Goal: Understand process/instructions: Learn about a topic

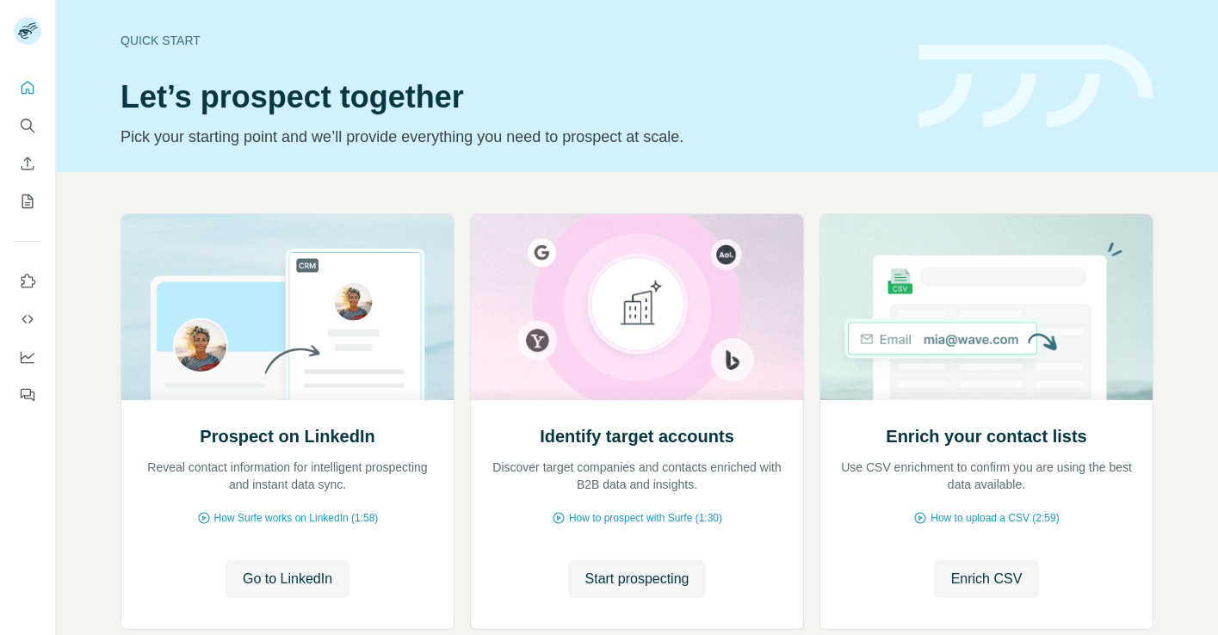
scroll to position [105, 0]
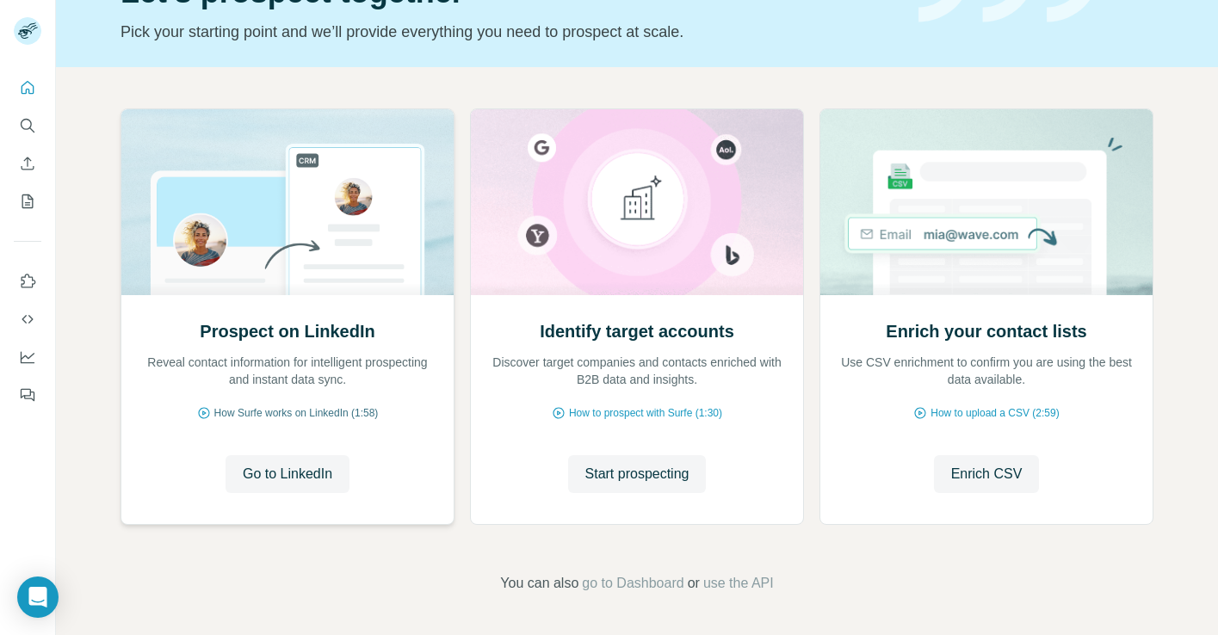
click at [303, 408] on span "How Surfe works on LinkedIn (1:58)" at bounding box center [296, 413] width 164 height 15
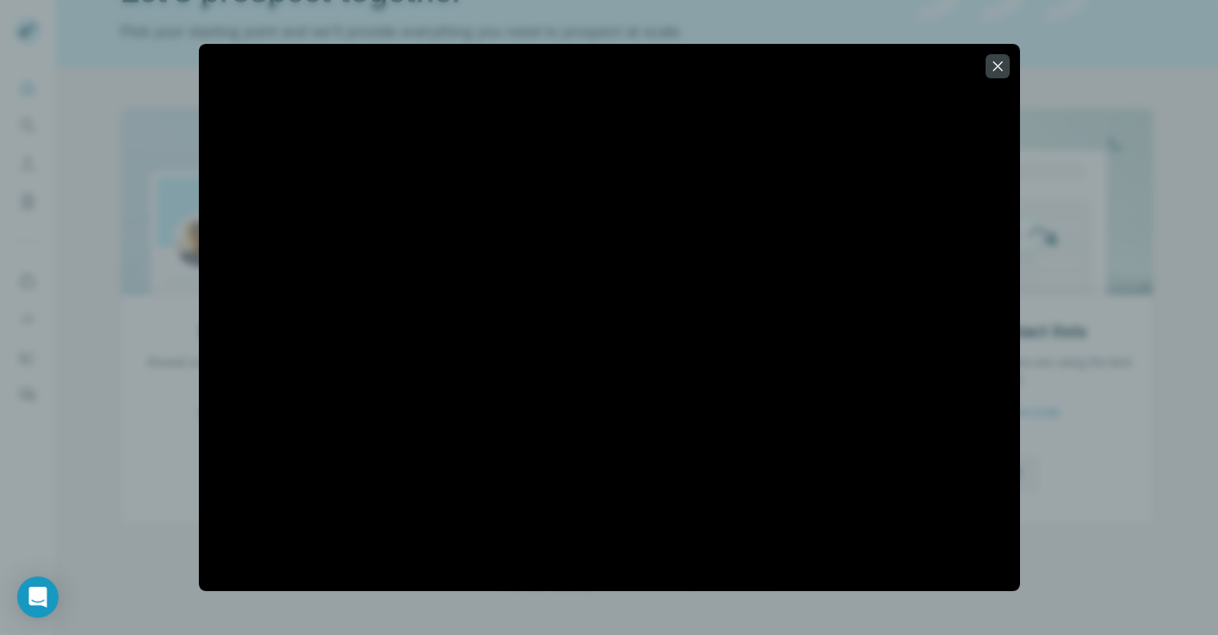
drag, startPoint x: 446, startPoint y: 367, endPoint x: 502, endPoint y: 439, distance: 91.4
click at [998, 68] on icon "button" at bounding box center [997, 66] width 17 height 17
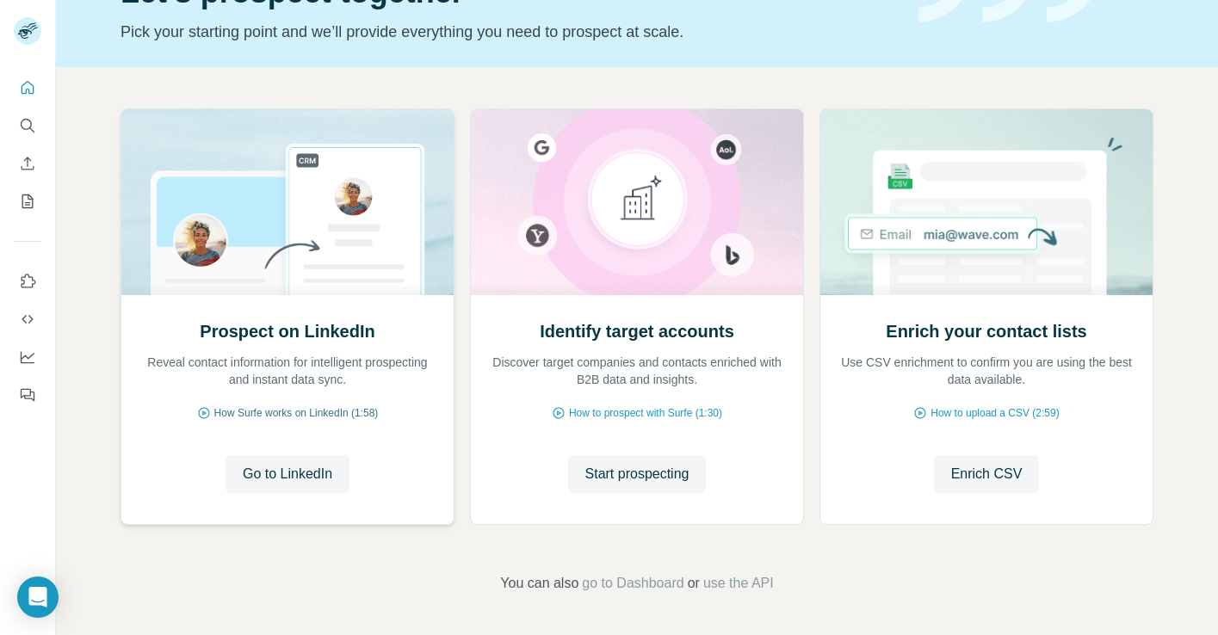
click at [306, 410] on span "How Surfe works on LinkedIn (1:58)" at bounding box center [296, 413] width 164 height 15
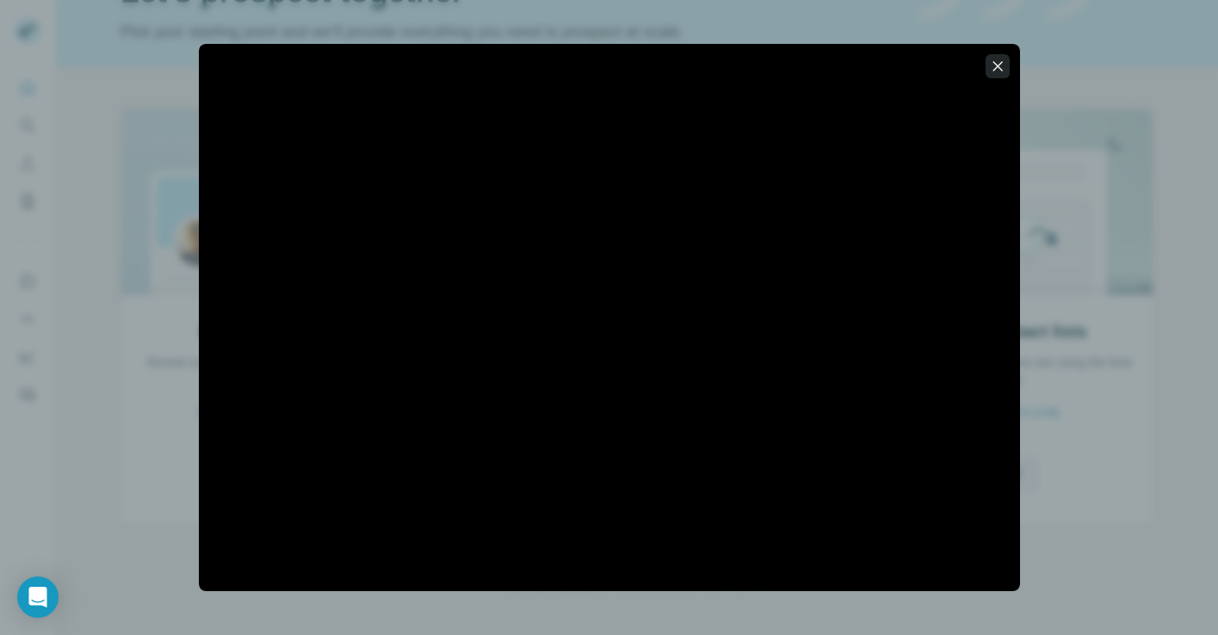
click at [996, 74] on icon "button" at bounding box center [997, 66] width 17 height 17
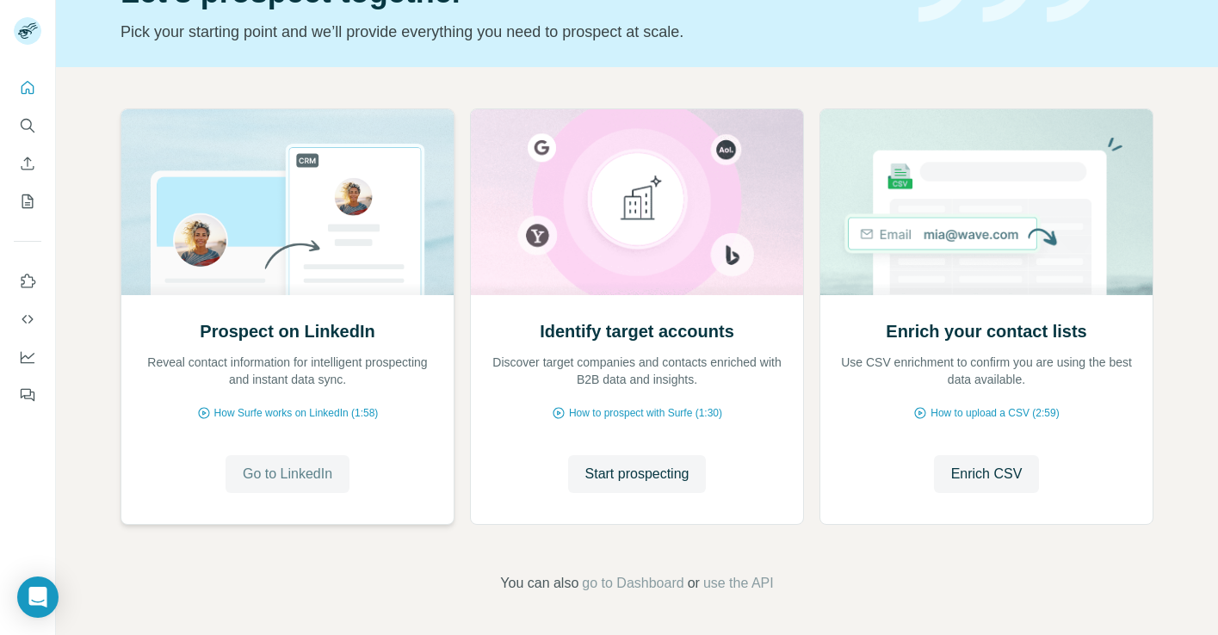
click at [303, 477] on span "Go to LinkedIn" at bounding box center [288, 474] width 90 height 21
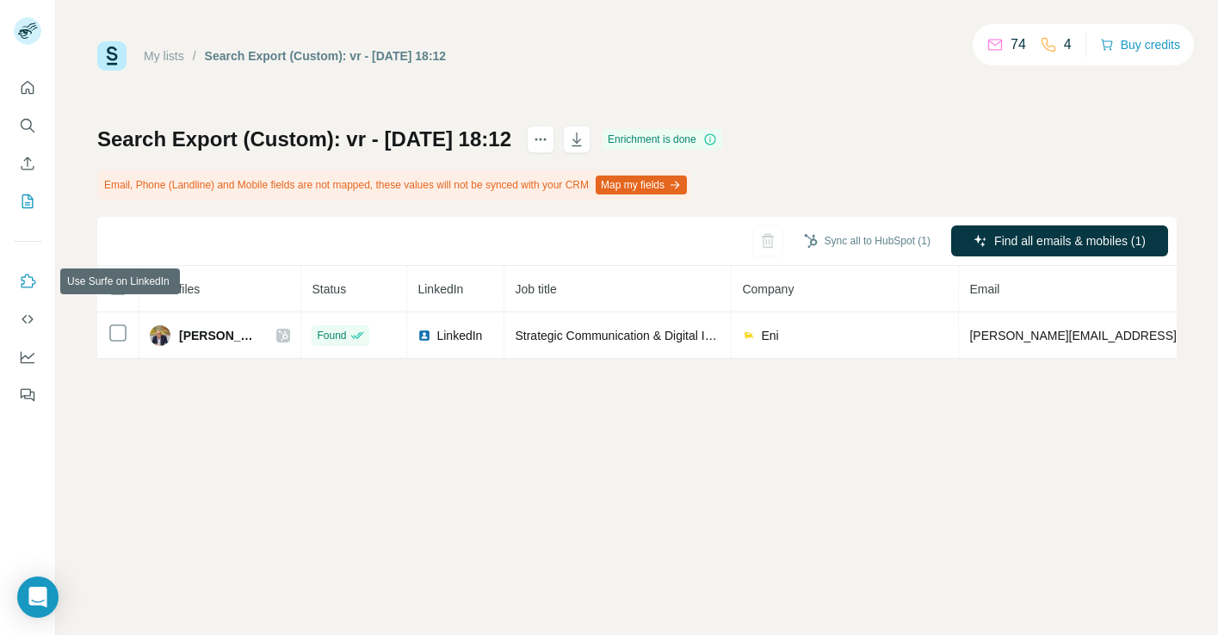
click at [27, 281] on icon "Use Surfe on LinkedIn" at bounding box center [27, 281] width 17 height 17
